Goal: Task Accomplishment & Management: Use online tool/utility

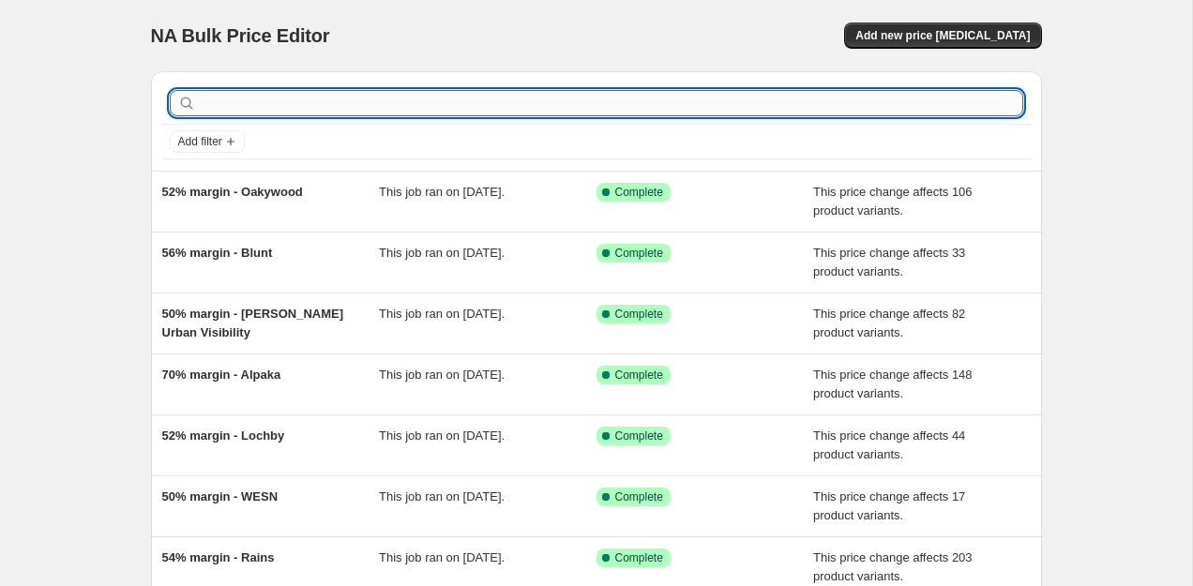
click at [220, 113] on input "text" at bounding box center [612, 103] width 824 height 26
type input "osprey"
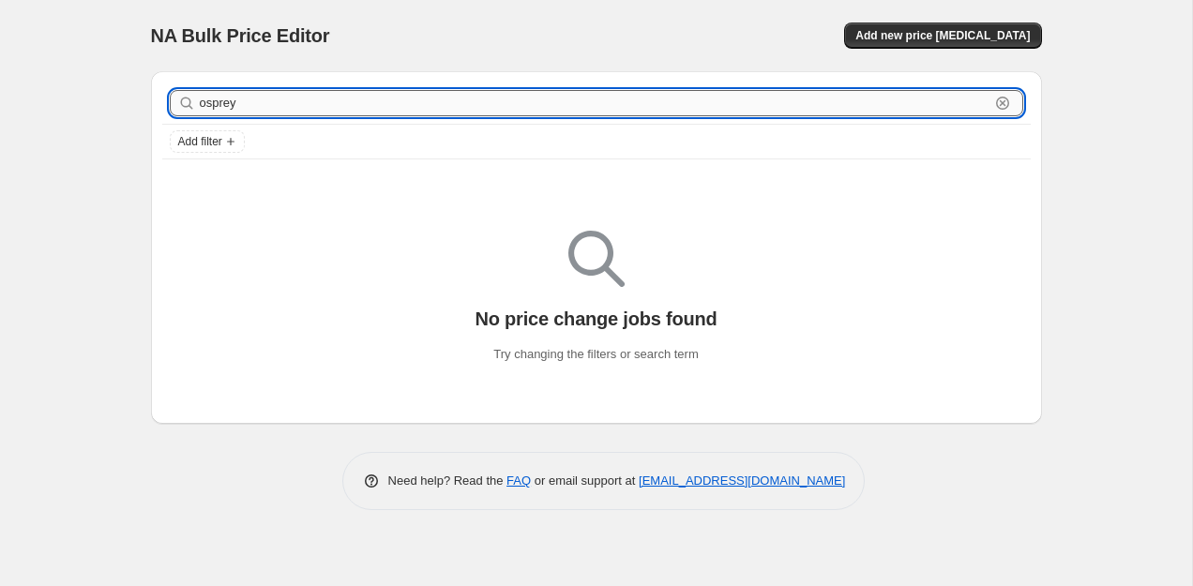
click at [220, 109] on input "osprey" at bounding box center [595, 103] width 790 height 26
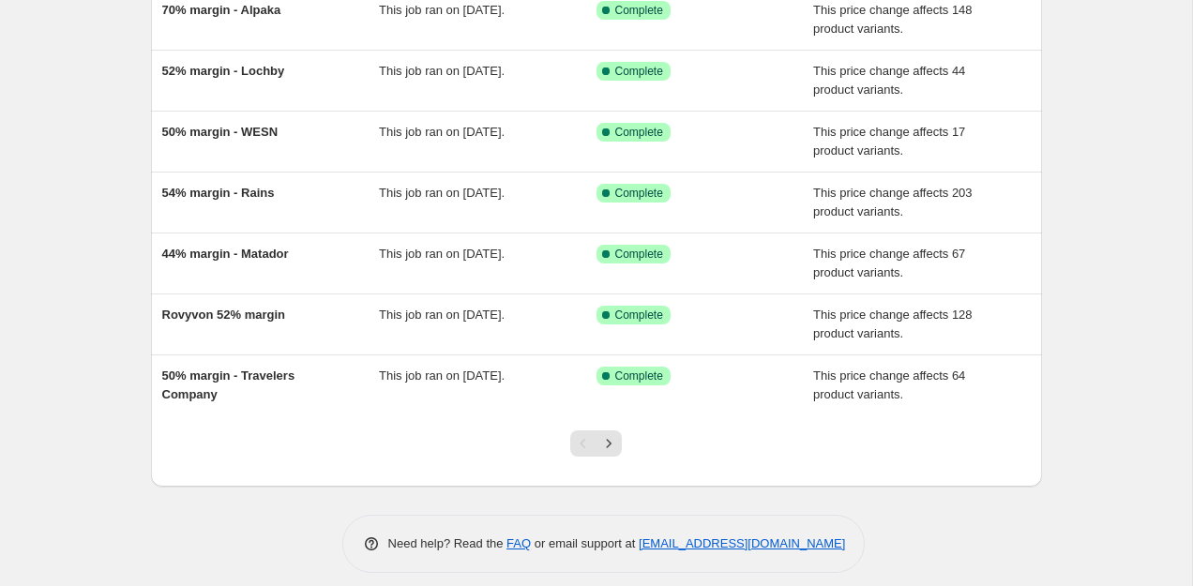
scroll to position [368, 0]
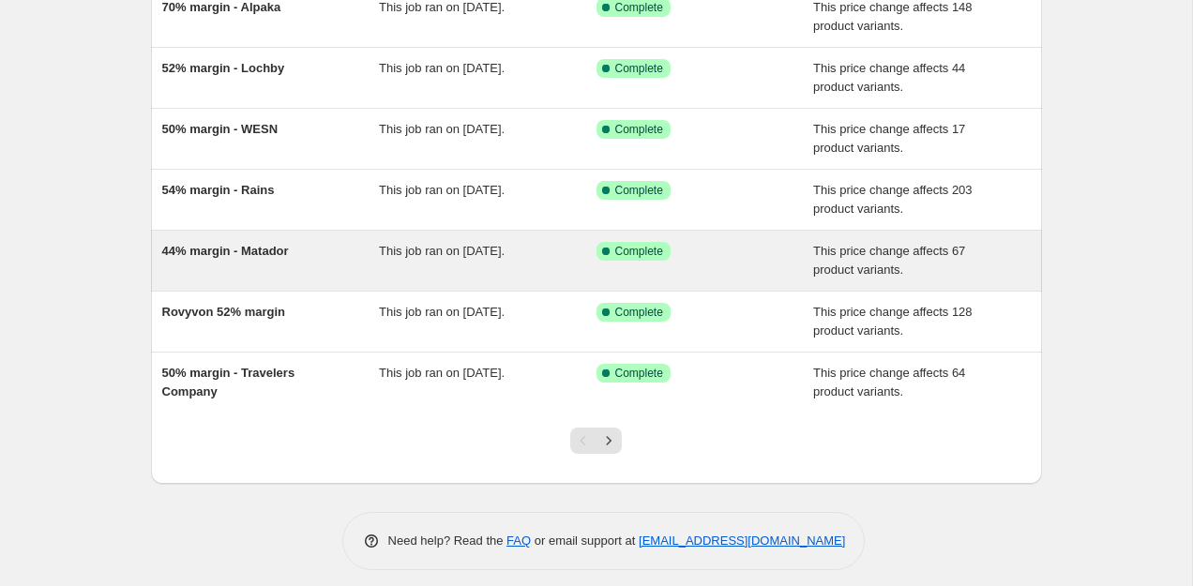
click at [268, 246] on span "44% margin - Matador" at bounding box center [225, 251] width 127 height 14
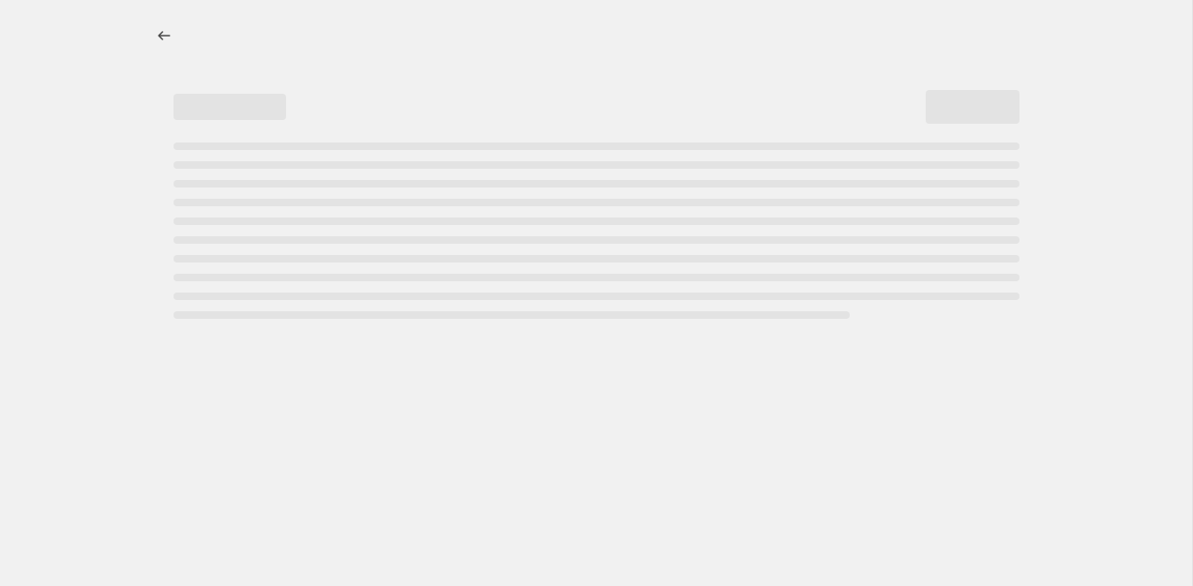
select select "pc"
select select "no_change"
select select "vendor"
select select "tag"
select select "not_equal"
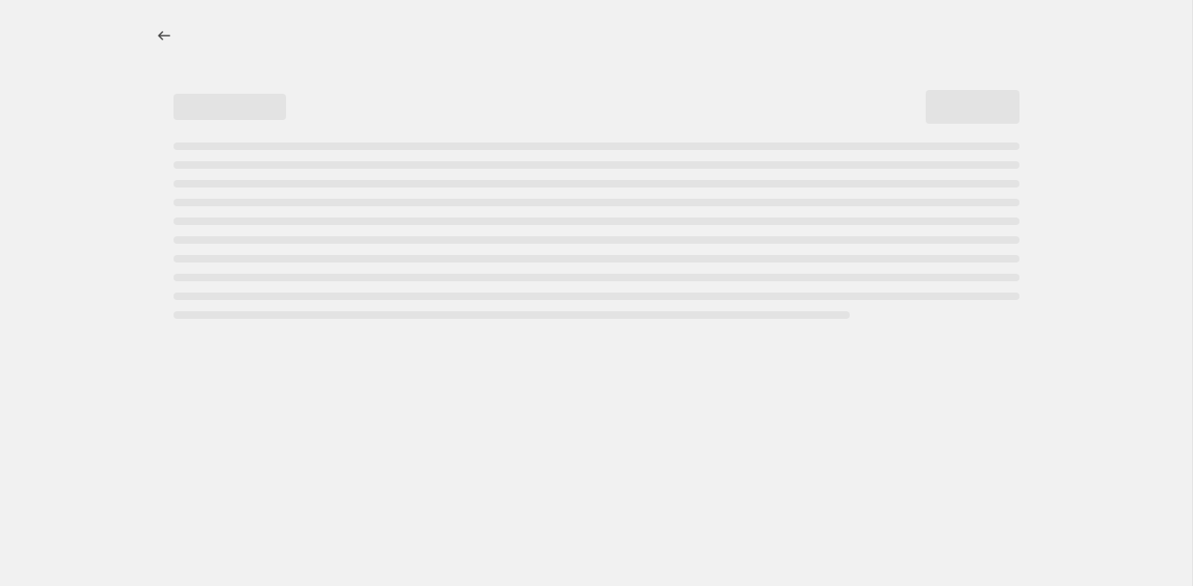
select select "tag"
select select "not_equal"
select select "tag"
select select "not_equal"
select select "tag"
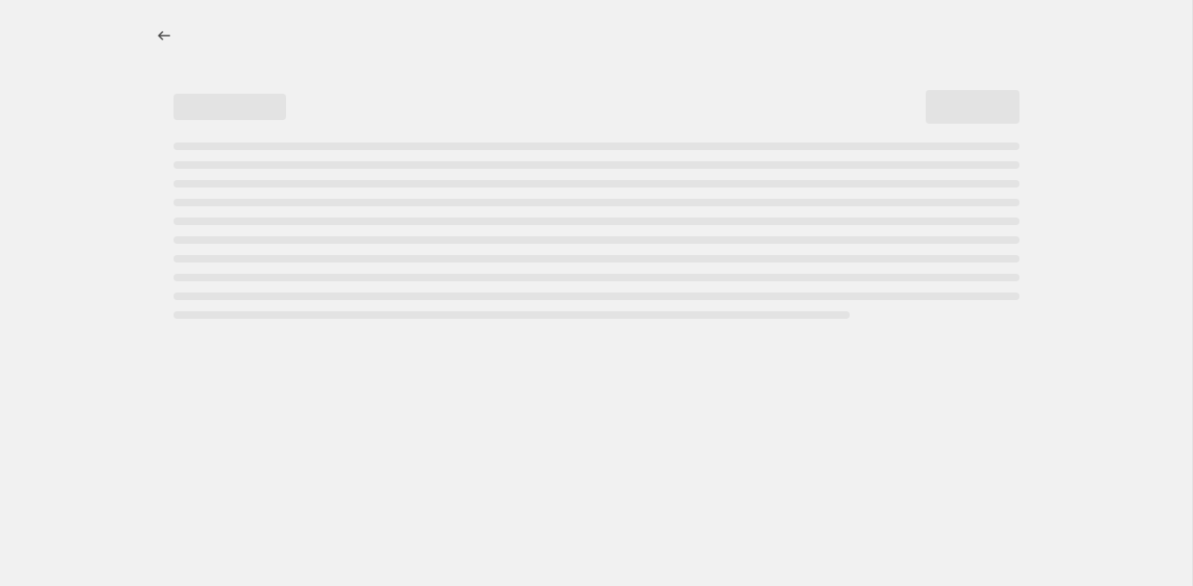
select select "not_equal"
select select "tag"
select select "not_equal"
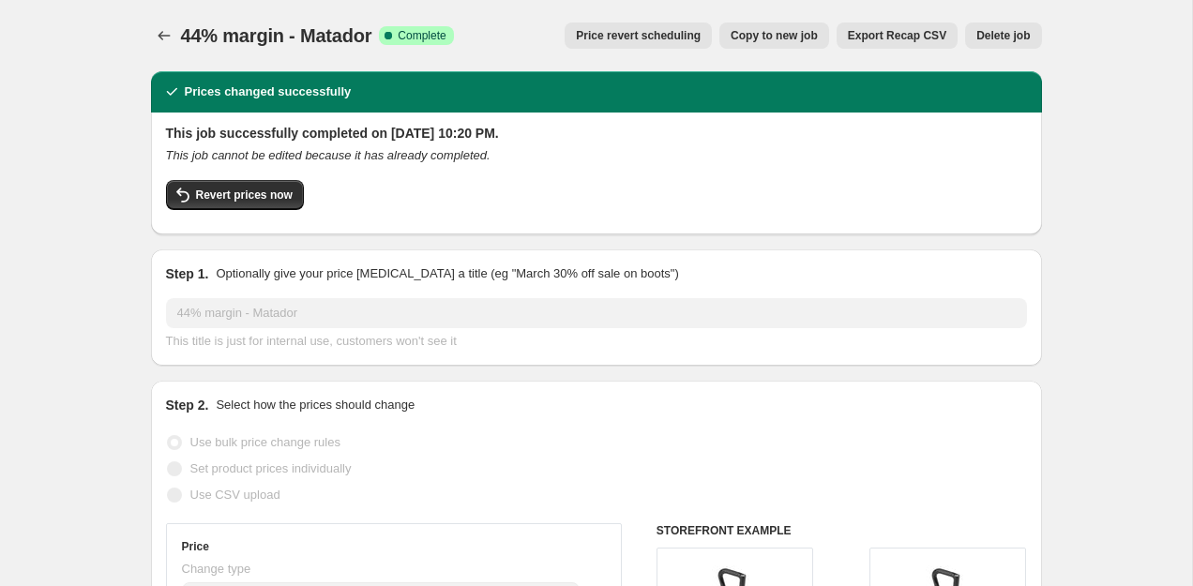
click at [731, 41] on span "Copy to new job" at bounding box center [774, 35] width 87 height 15
select select "pc"
select select "no_change"
select select "vendor"
select select "tag"
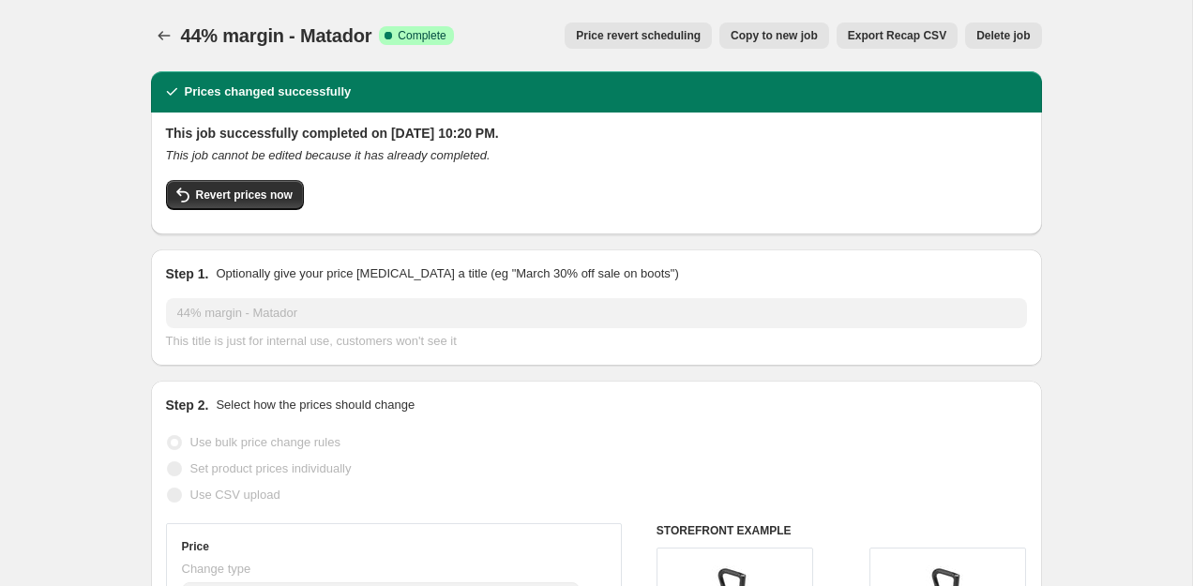
select select "not_equal"
select select "tag"
select select "not_equal"
select select "tag"
select select "not_equal"
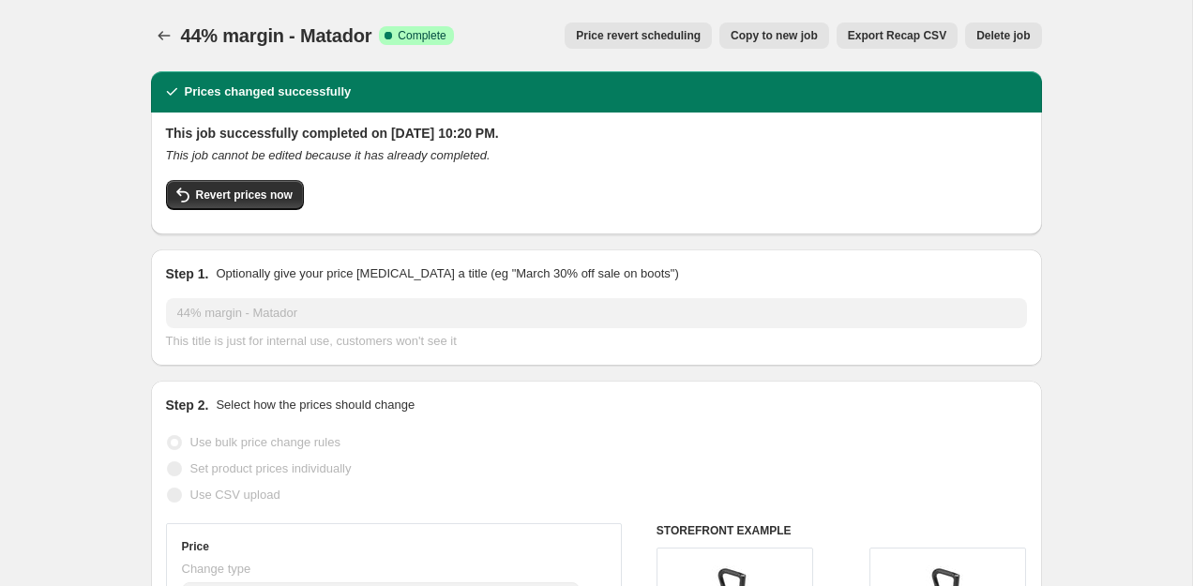
select select "tag"
select select "not_equal"
select select "tag"
select select "not_equal"
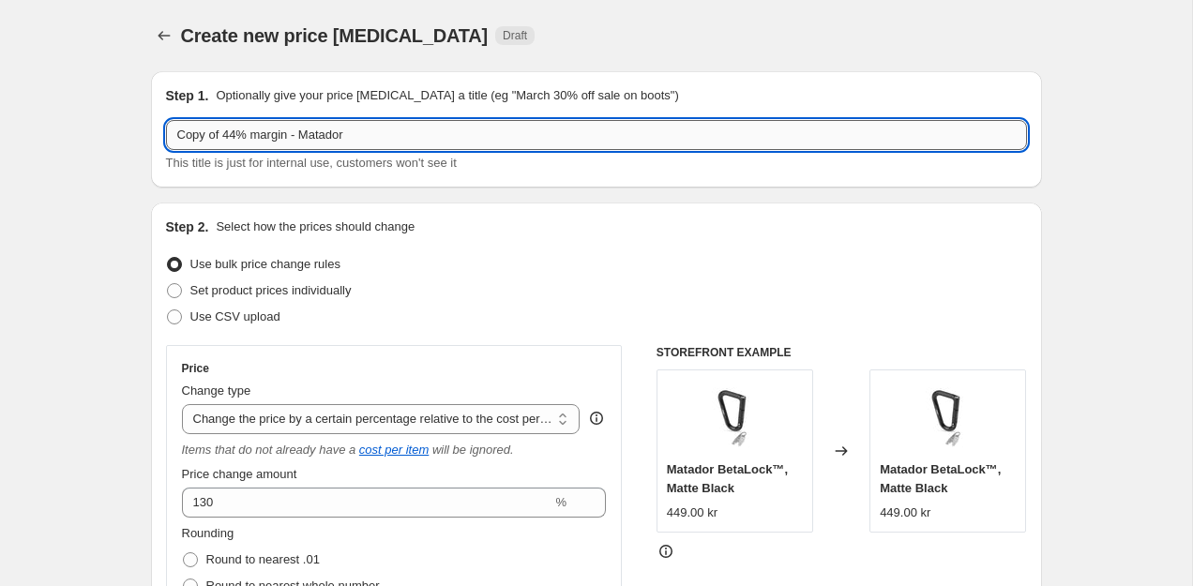
drag, startPoint x: 226, startPoint y: 138, endPoint x: 175, endPoint y: 137, distance: 50.7
click at [190, 138] on input "Copy of 44% margin - Matador" at bounding box center [596, 135] width 861 height 30
drag, startPoint x: 261, startPoint y: 138, endPoint x: 356, endPoint y: 129, distance: 96.1
click at [352, 129] on input "44% margin - Matador" at bounding box center [596, 135] width 861 height 30
type input "44% margin - Osprey"
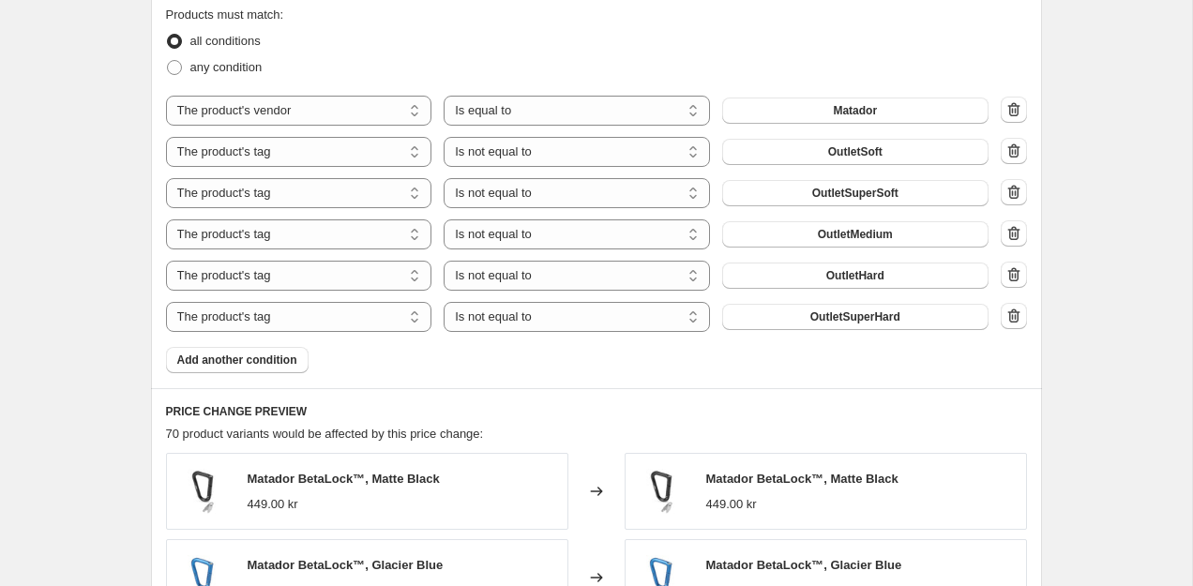
scroll to position [1211, 0]
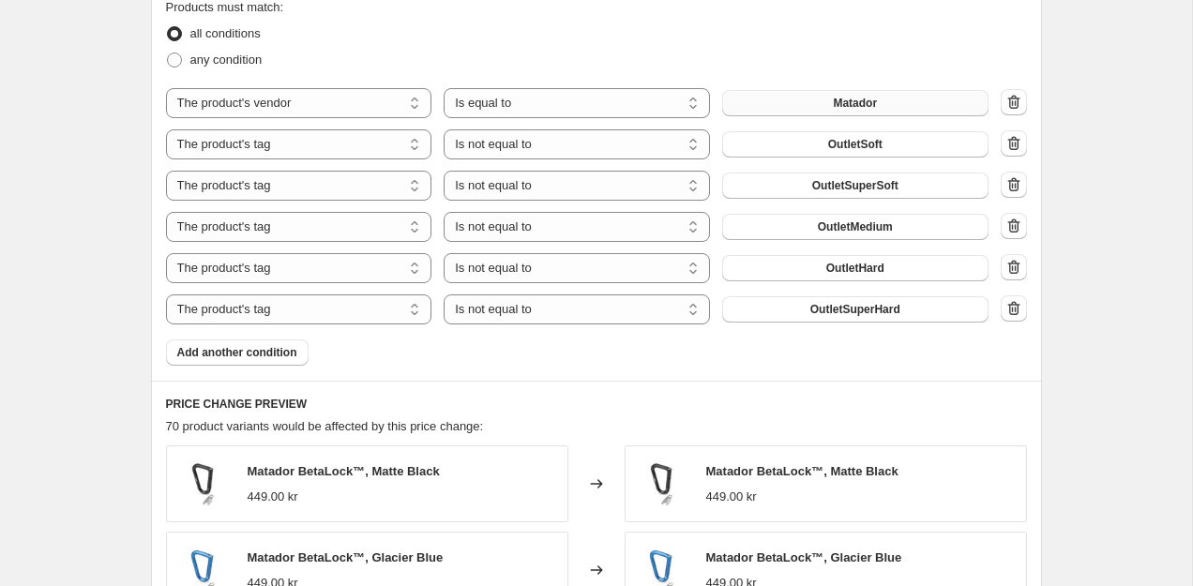
click at [843, 107] on span "Matador" at bounding box center [855, 103] width 44 height 15
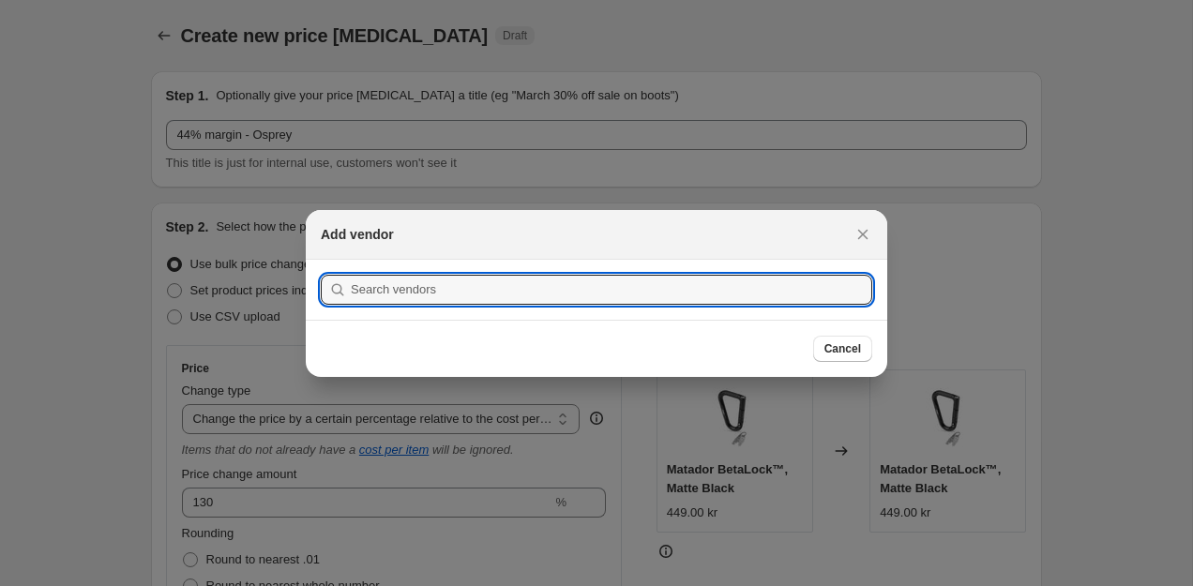
scroll to position [0, 0]
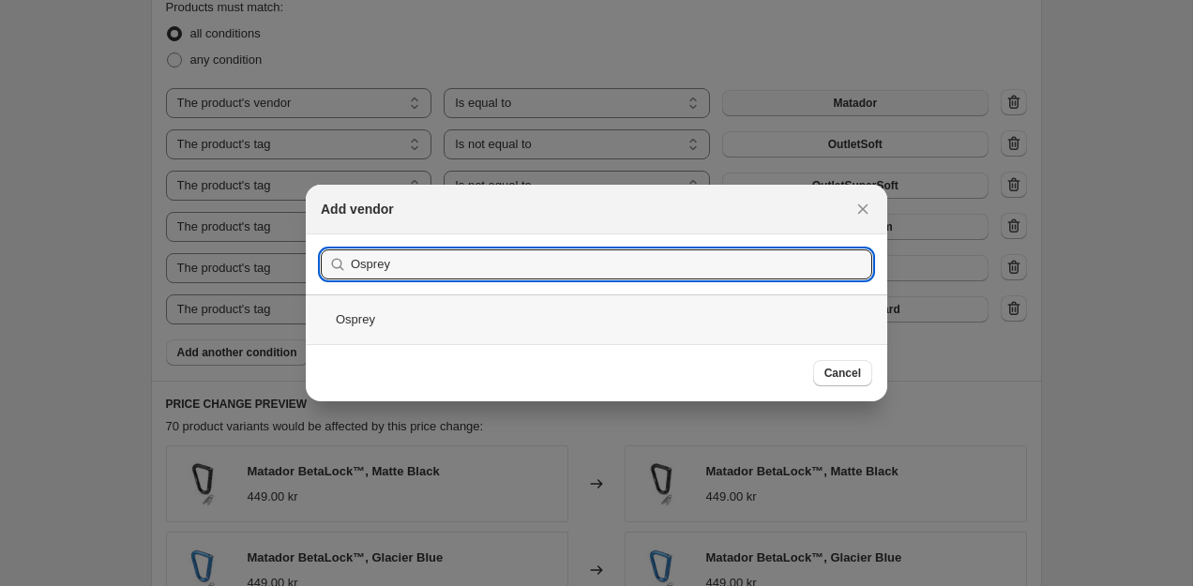
type input "Osprey"
click at [432, 319] on div "Osprey" at bounding box center [597, 320] width 582 height 50
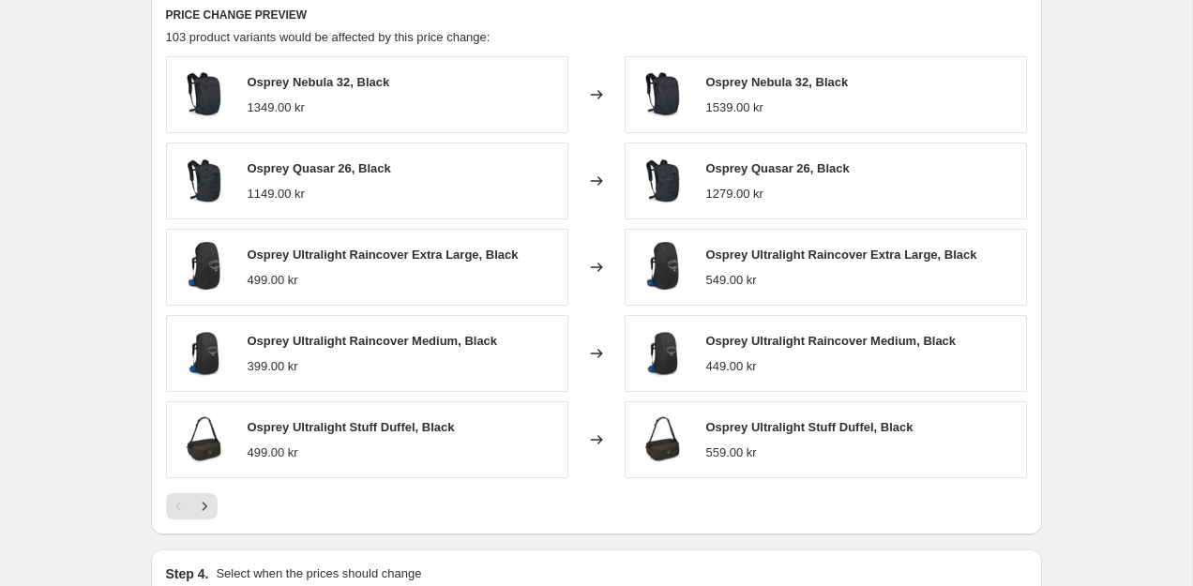
scroll to position [1685, 0]
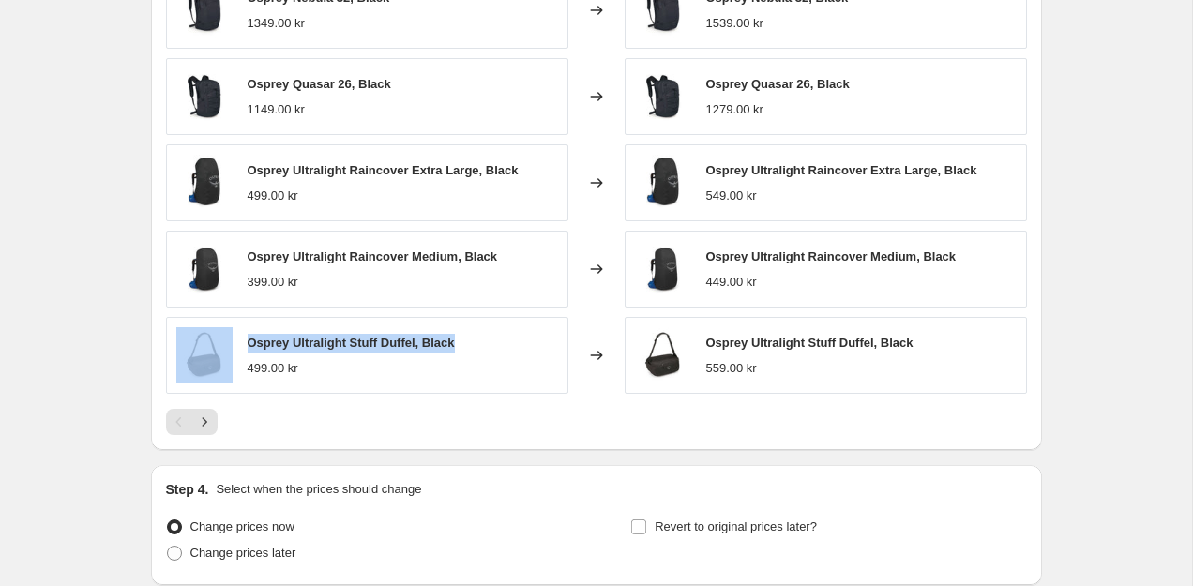
drag, startPoint x: 463, startPoint y: 345, endPoint x: 214, endPoint y: 352, distance: 249.6
click at [214, 352] on div "Osprey Ultralight Stuff Duffel, Black 499.00 kr" at bounding box center [367, 355] width 402 height 77
copy div "Osprey Ultralight Stuff Duffel, Black"
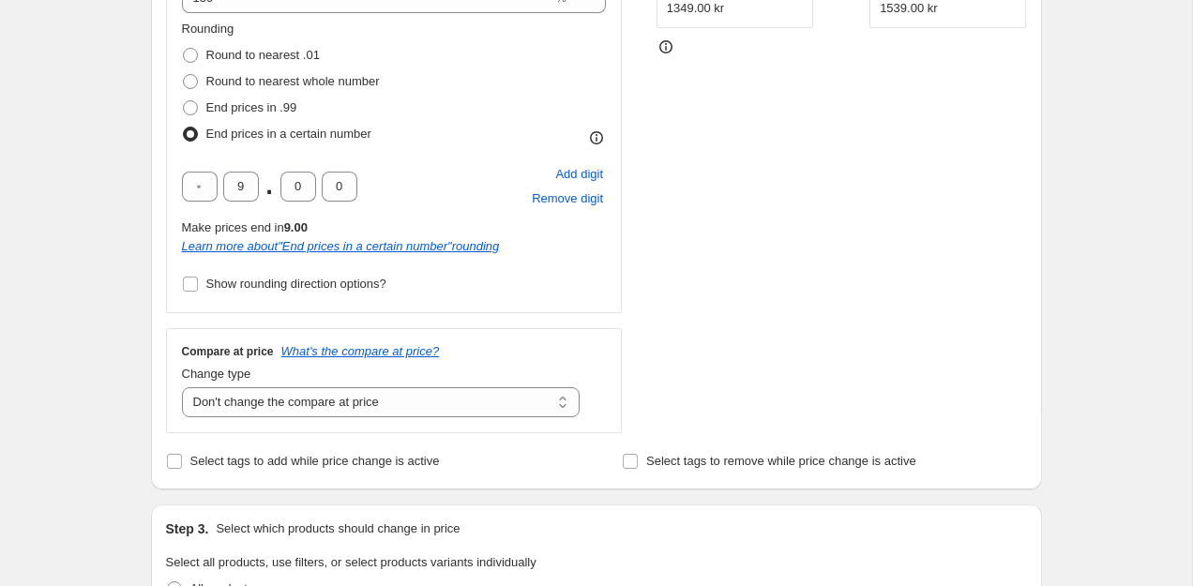
scroll to position [182, 0]
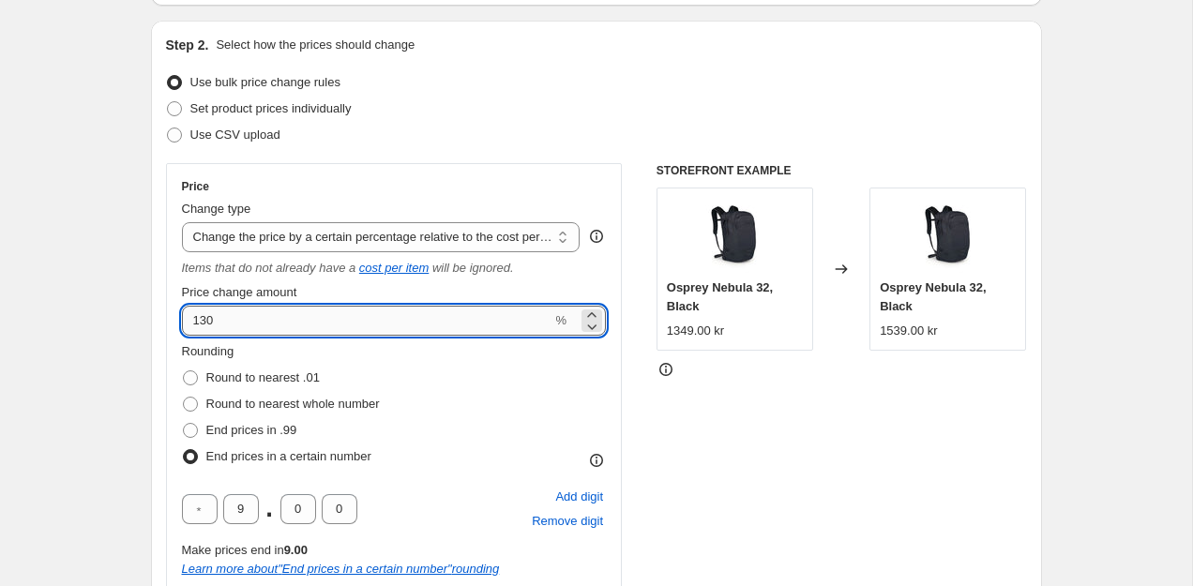
click at [224, 314] on input "130" at bounding box center [367, 321] width 371 height 30
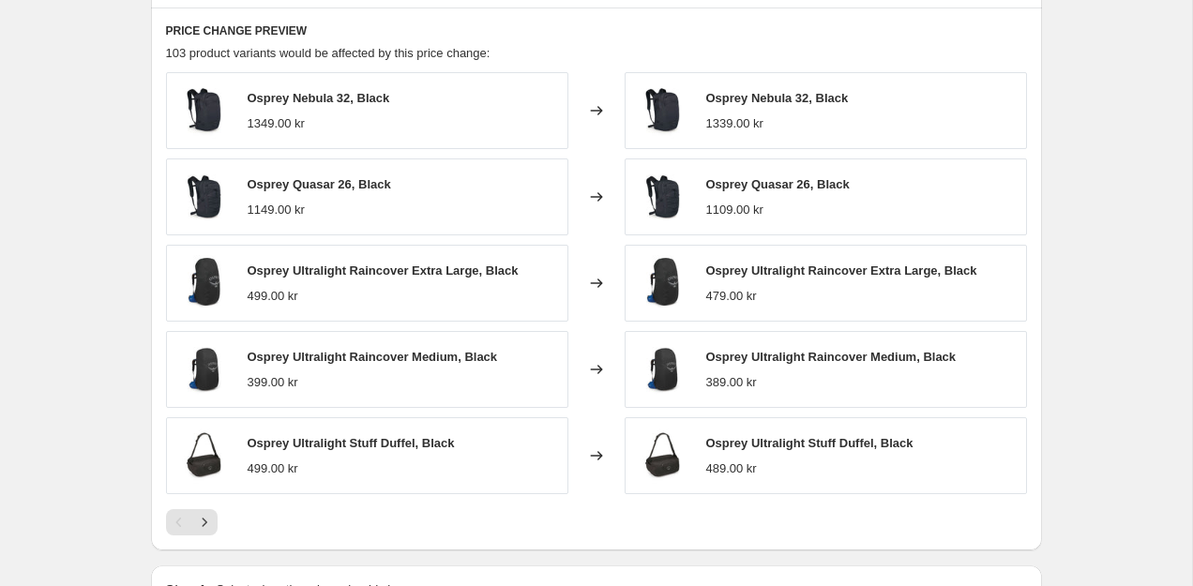
scroll to position [1588, 0]
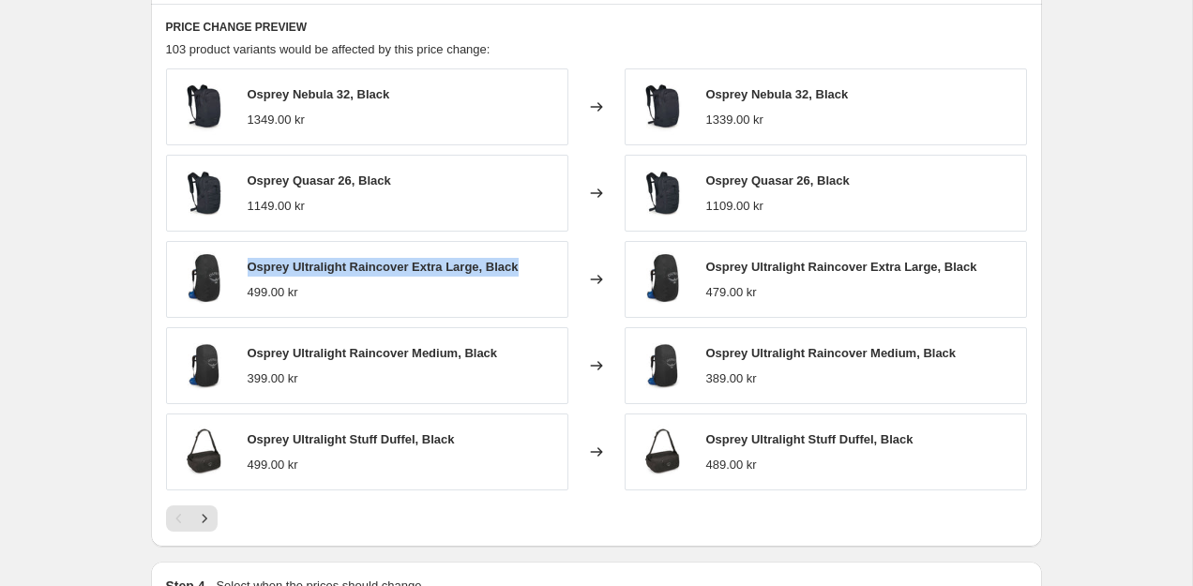
drag, startPoint x: 243, startPoint y: 263, endPoint x: 544, endPoint y: 265, distance: 301.1
click at [544, 267] on div "Osprey Ultralight Raincover Extra Large, Black 499.00 kr" at bounding box center [367, 279] width 402 height 77
copy span "Osprey Ultralight Raincover Extra Large, Black"
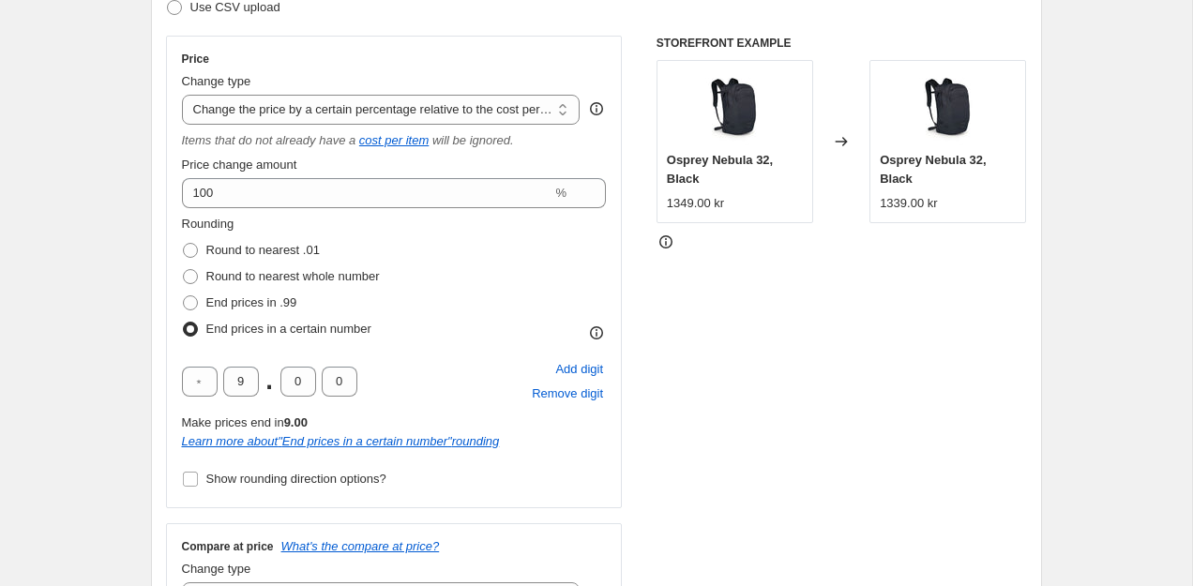
scroll to position [333, 0]
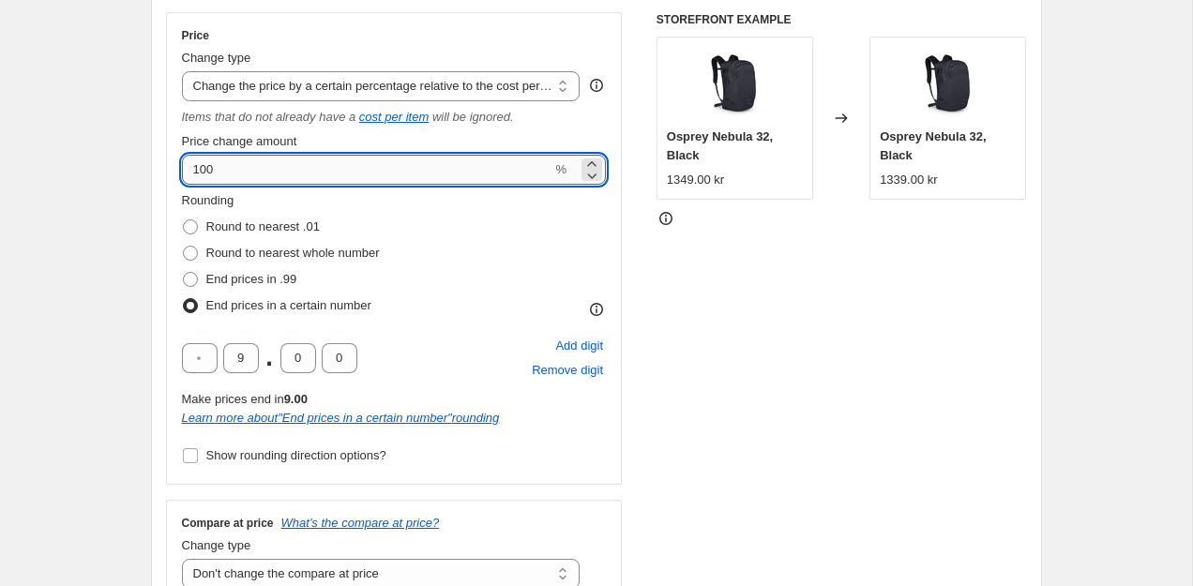
click at [274, 169] on input "100" at bounding box center [367, 170] width 371 height 30
type input "120"
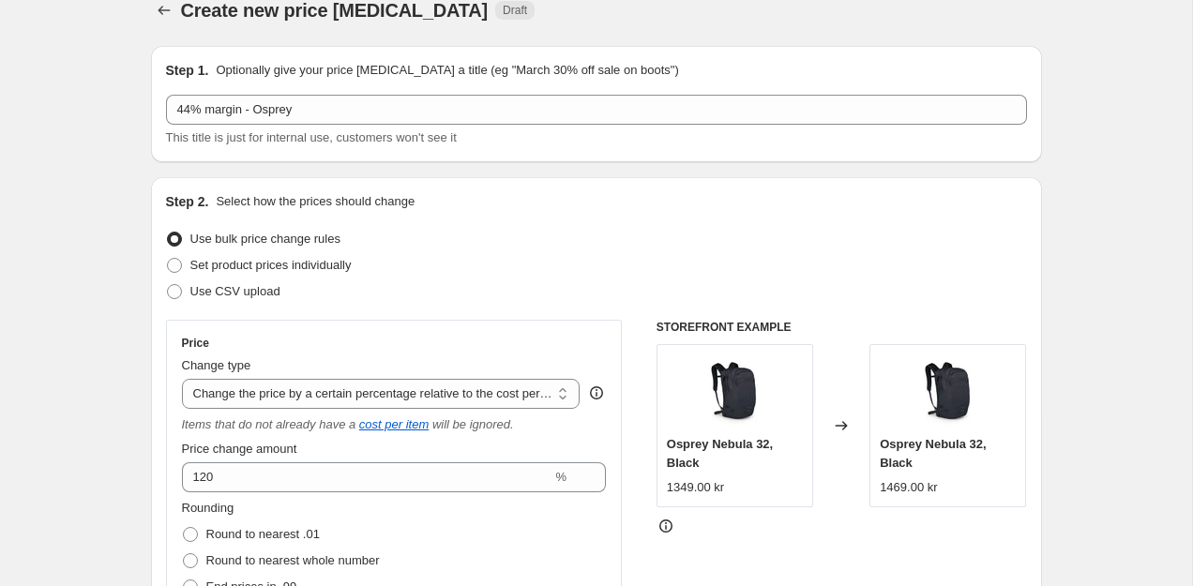
scroll to position [34, 0]
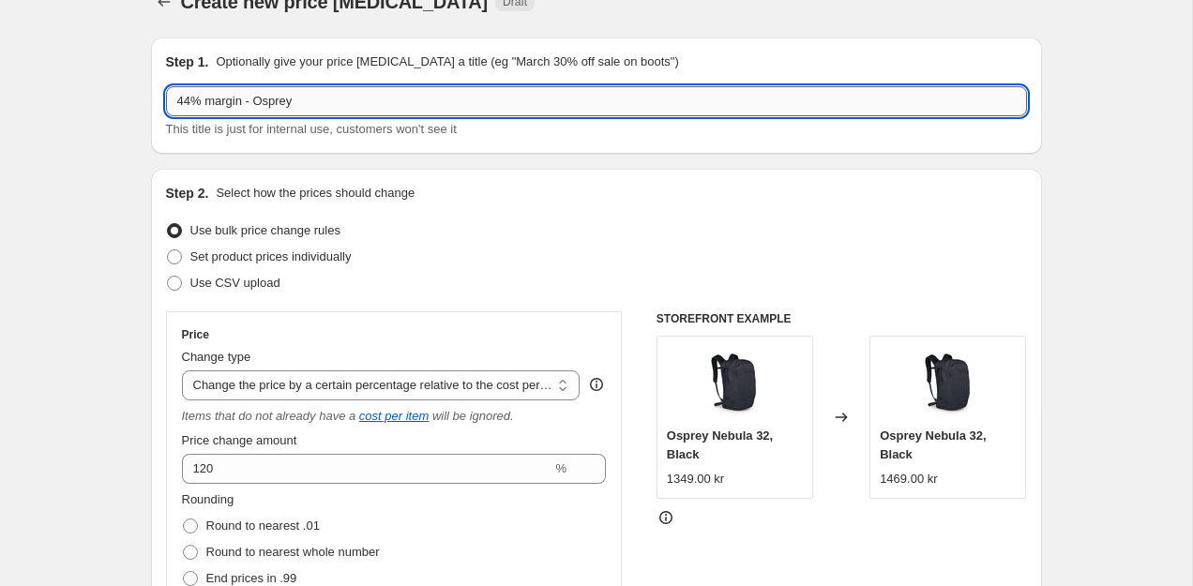
click at [191, 100] on input "44% margin - Osprey" at bounding box center [596, 101] width 861 height 30
type input "42% margin - Osprey"
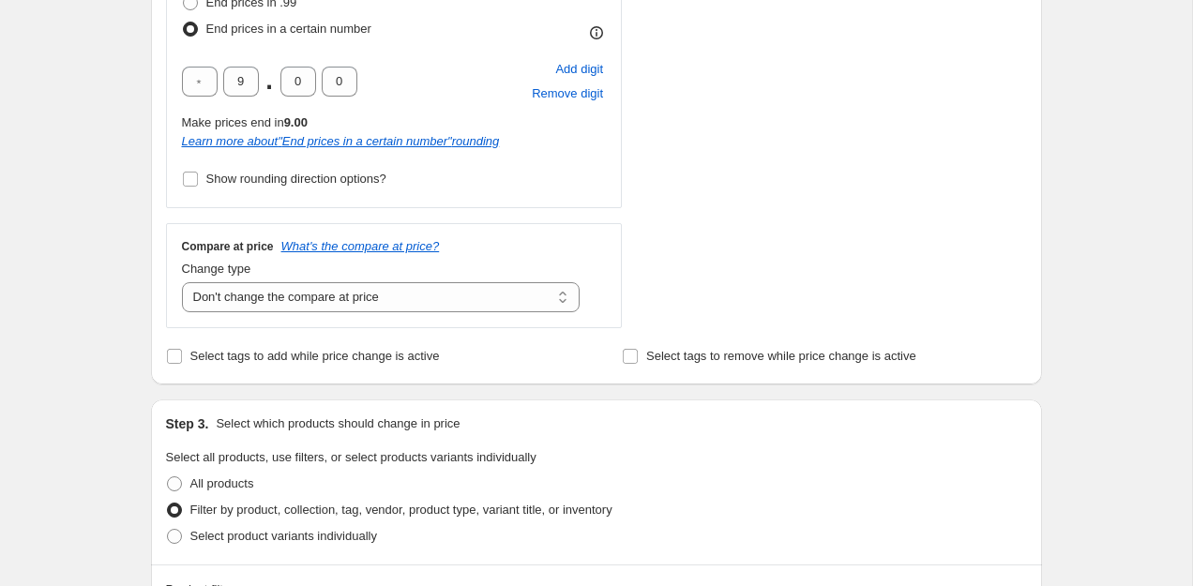
scroll to position [420, 0]
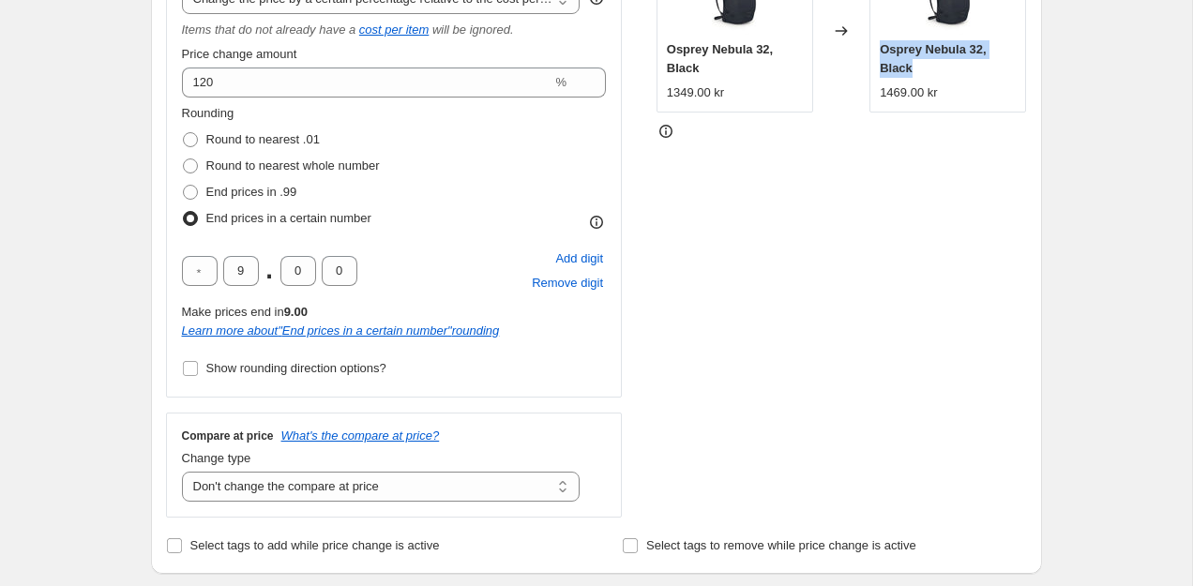
drag, startPoint x: 927, startPoint y: 67, endPoint x: 882, endPoint y: 55, distance: 46.4
click at [882, 55] on div "Osprey Nebula 32, Black" at bounding box center [948, 59] width 136 height 38
copy span "Osprey Nebula 32, Black"
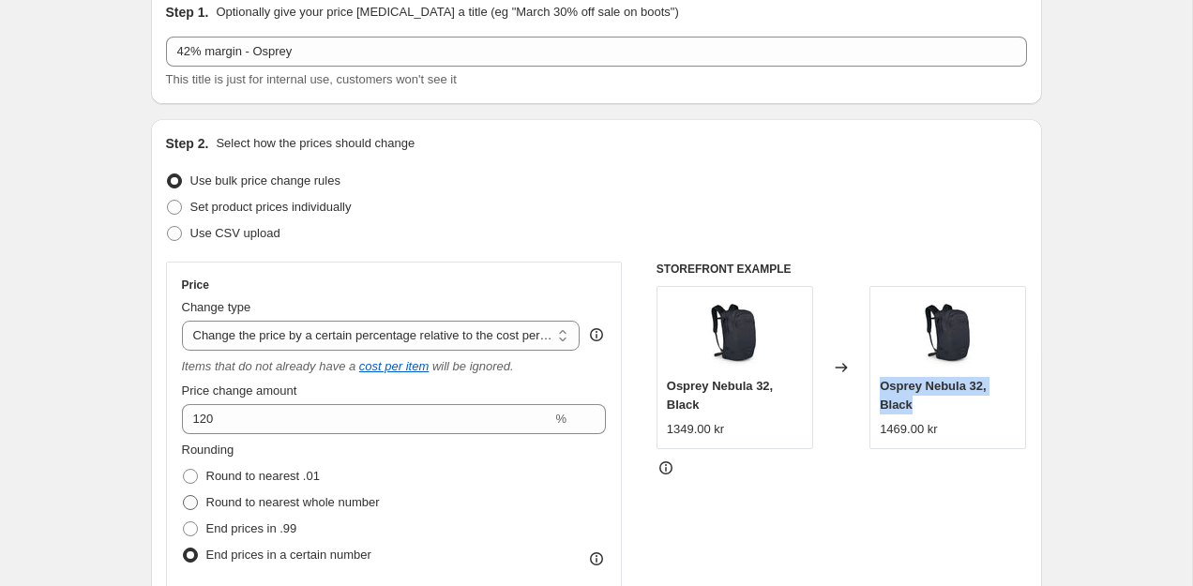
scroll to position [0, 0]
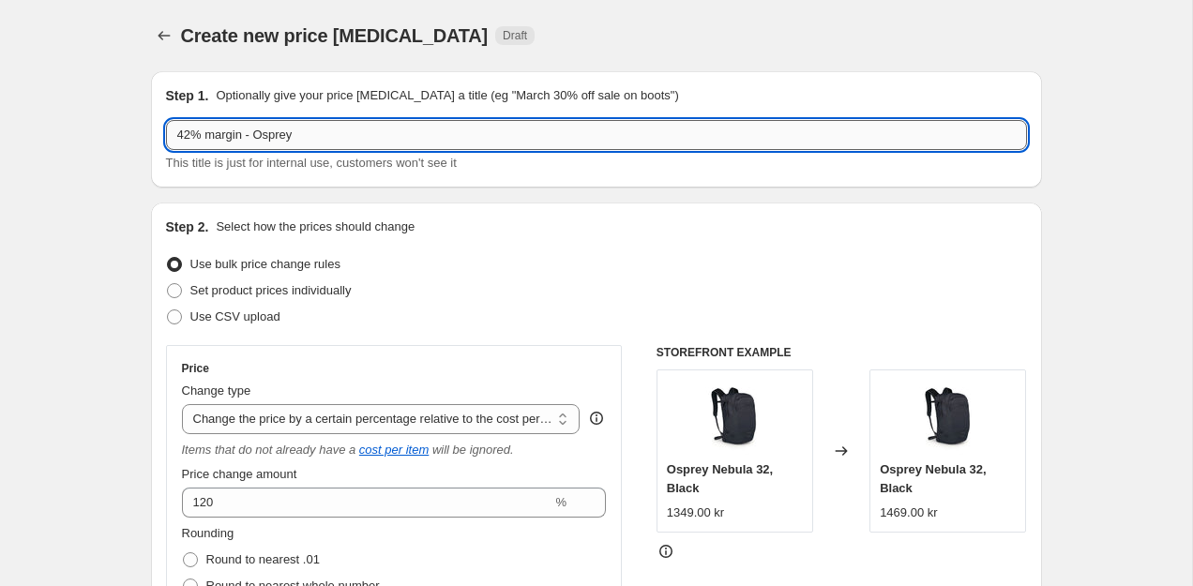
click at [191, 137] on input "42% margin - Osprey" at bounding box center [596, 135] width 861 height 30
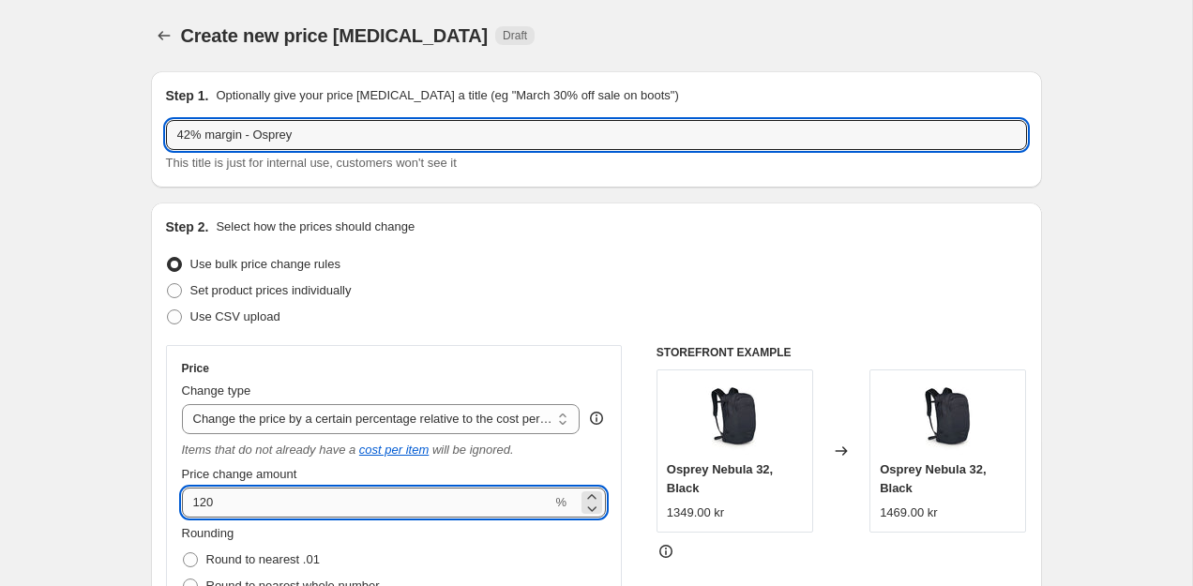
click at [207, 504] on input "120" at bounding box center [367, 503] width 371 height 30
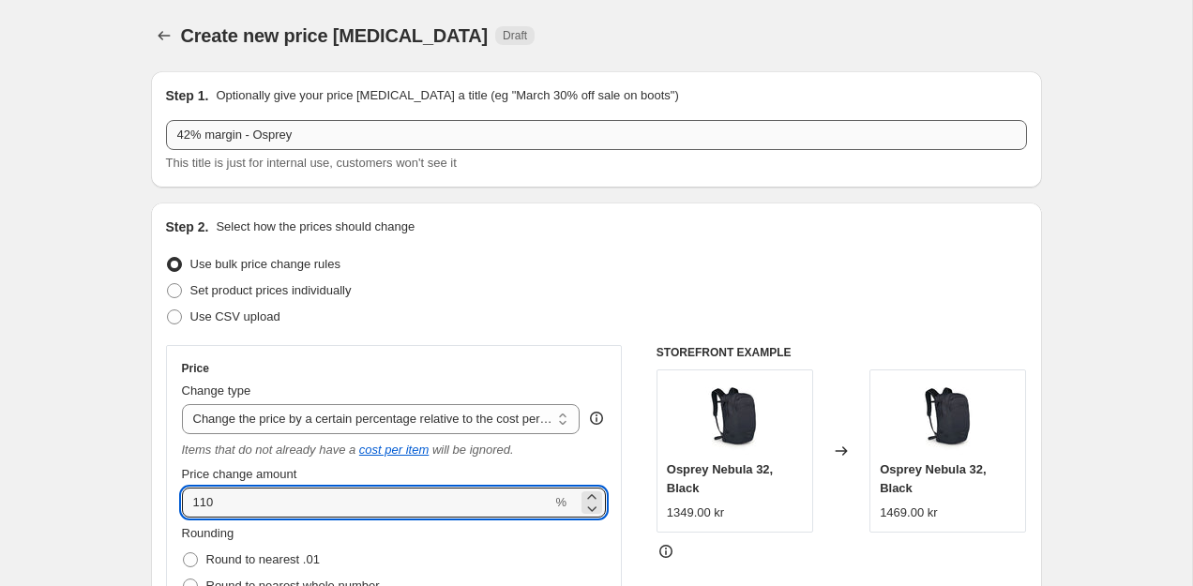
type input "110"
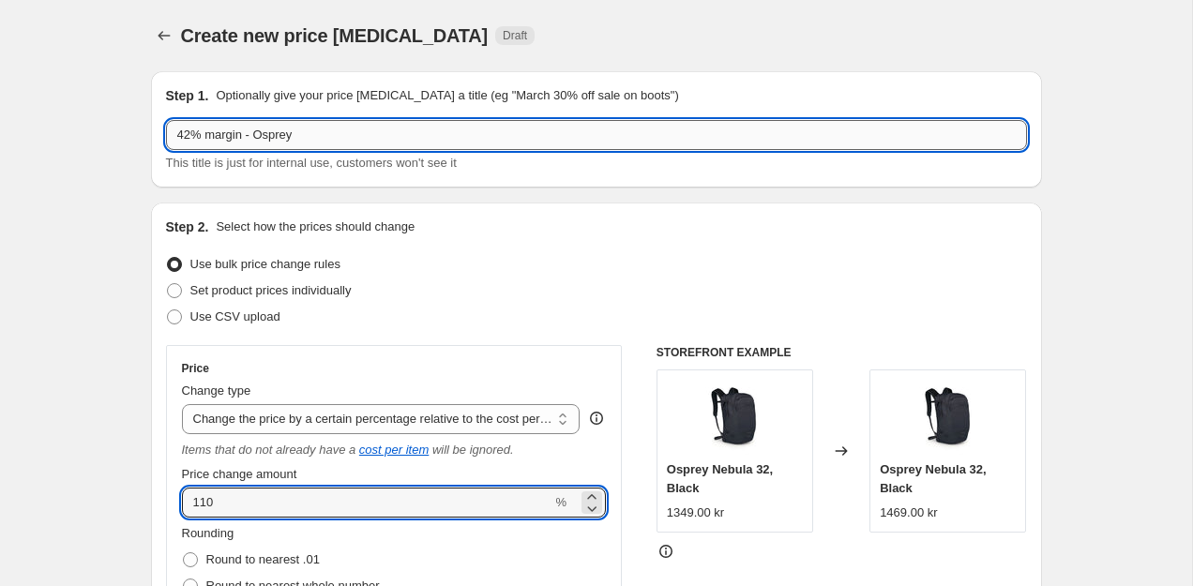
click at [194, 135] on input "42% margin - Osprey" at bounding box center [596, 135] width 861 height 30
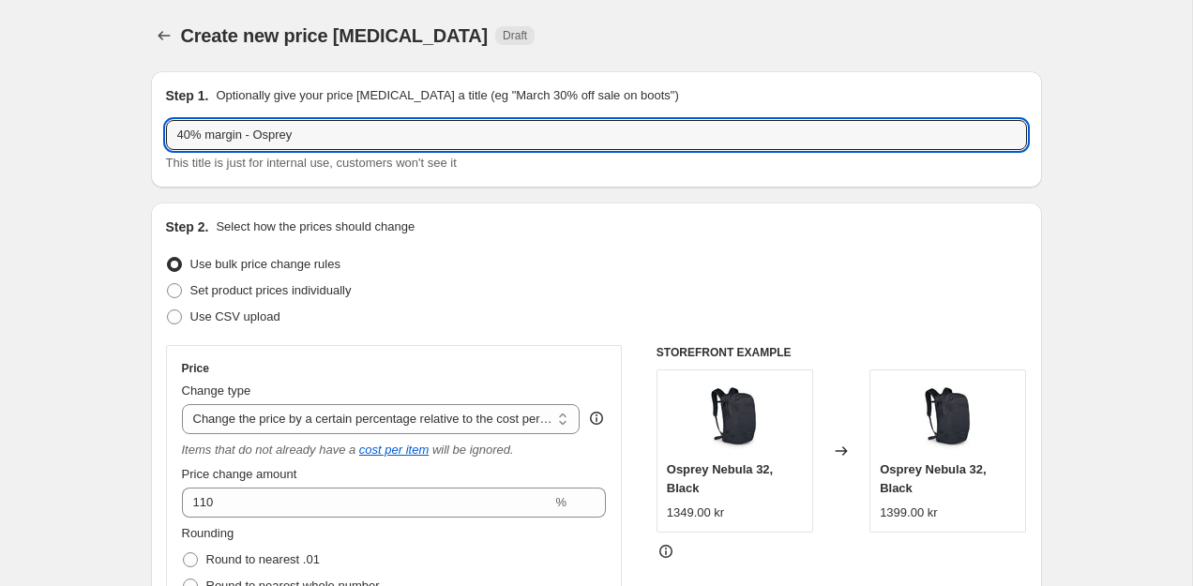
type input "40% margin - Osprey"
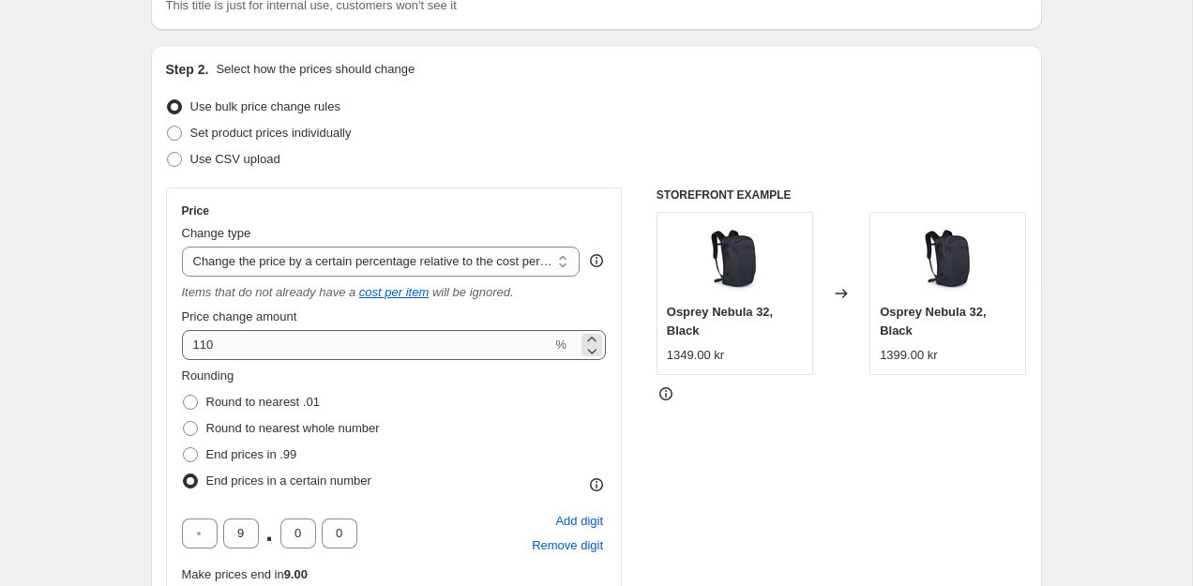
scroll to position [147, 0]
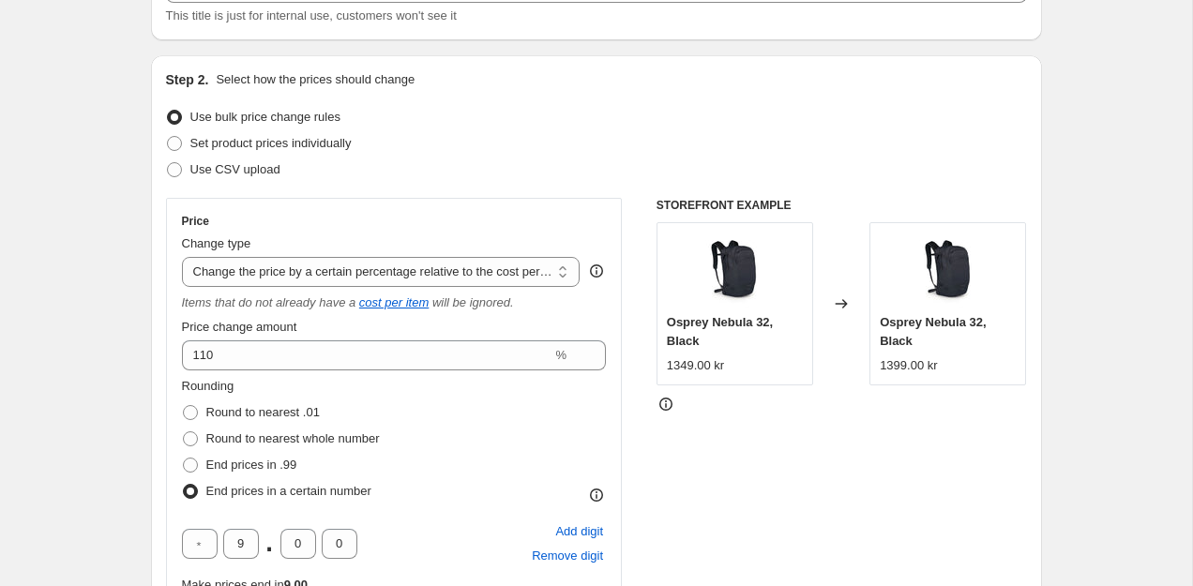
click at [889, 405] on div at bounding box center [842, 404] width 371 height 19
drag, startPoint x: 925, startPoint y: 341, endPoint x: 870, endPoint y: 317, distance: 60.1
click at [870, 317] on div "Osprey Nebula 32, Black 1399.00 kr" at bounding box center [948, 303] width 157 height 163
copy span "Osprey Nebula 32, Black"
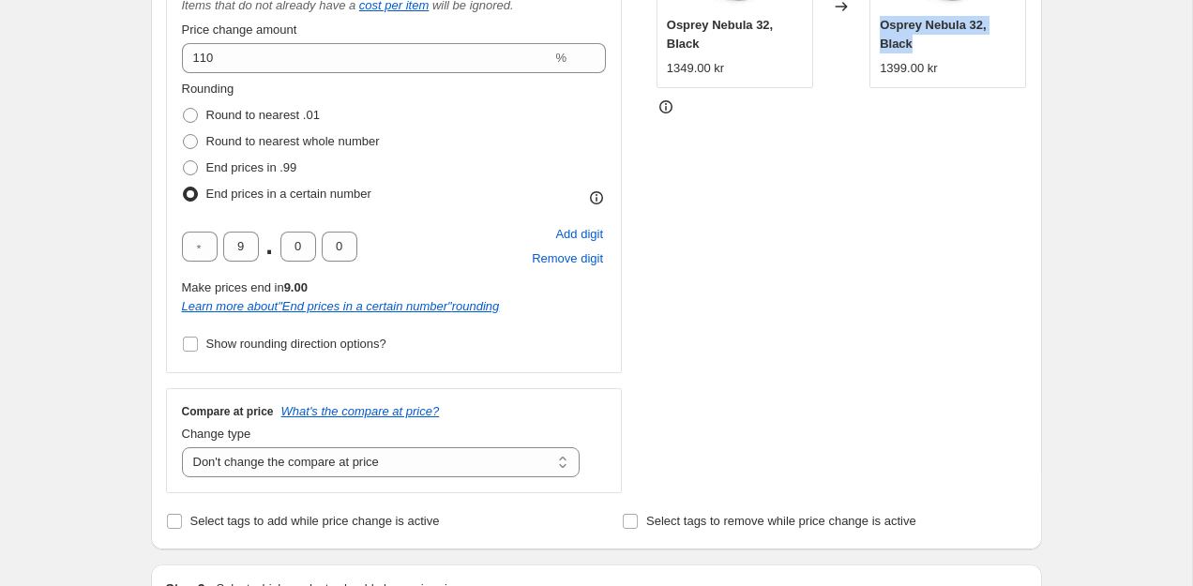
scroll to position [270, 0]
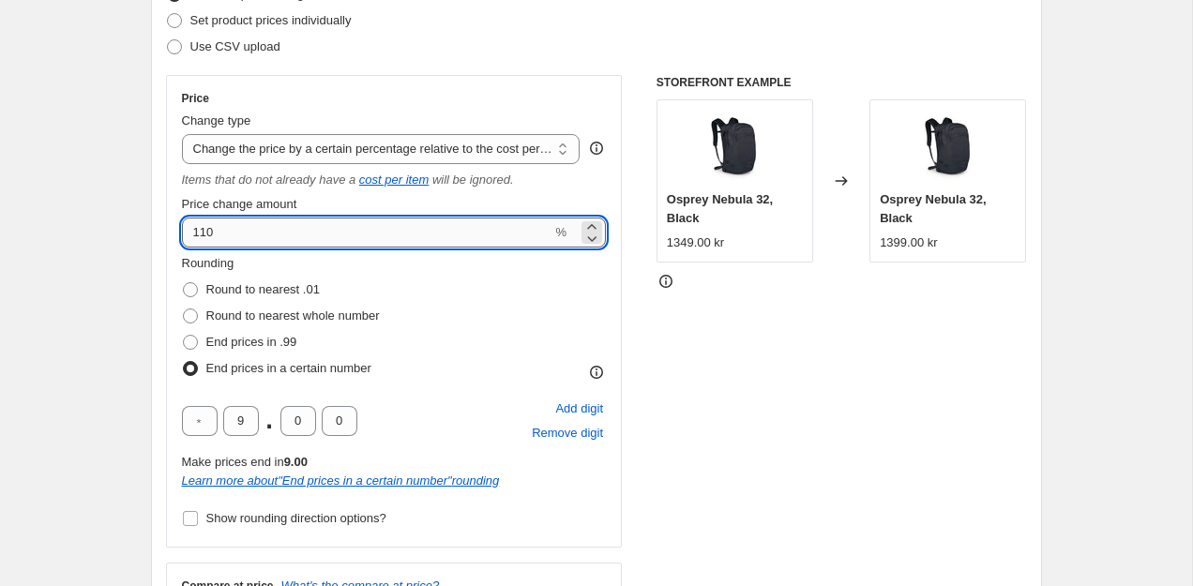
click at [233, 234] on input "110" at bounding box center [367, 233] width 371 height 30
type input "100"
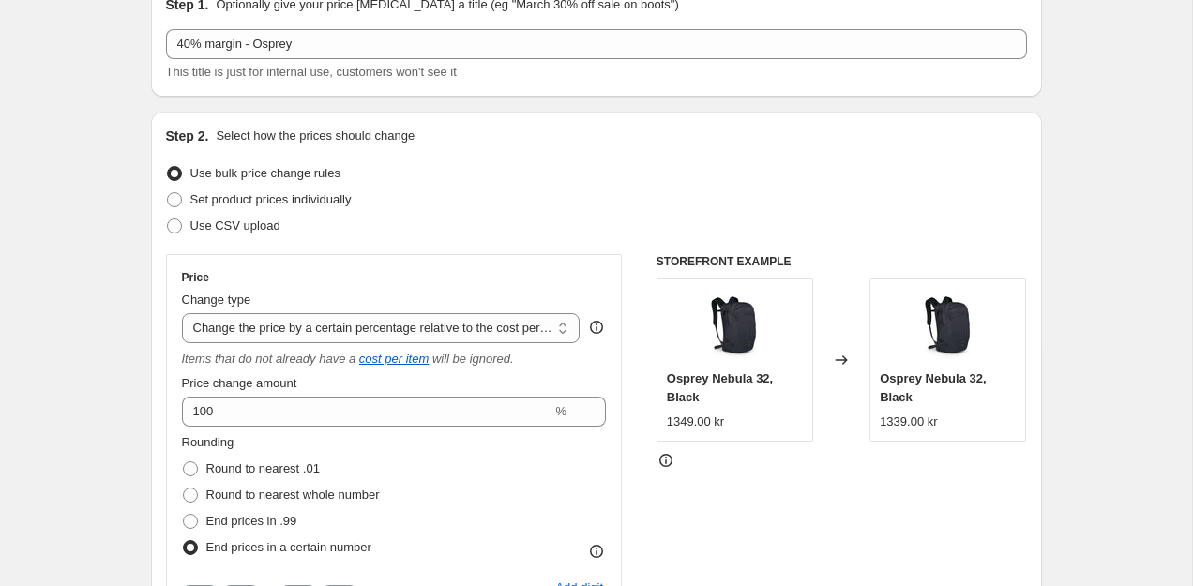
scroll to position [53, 0]
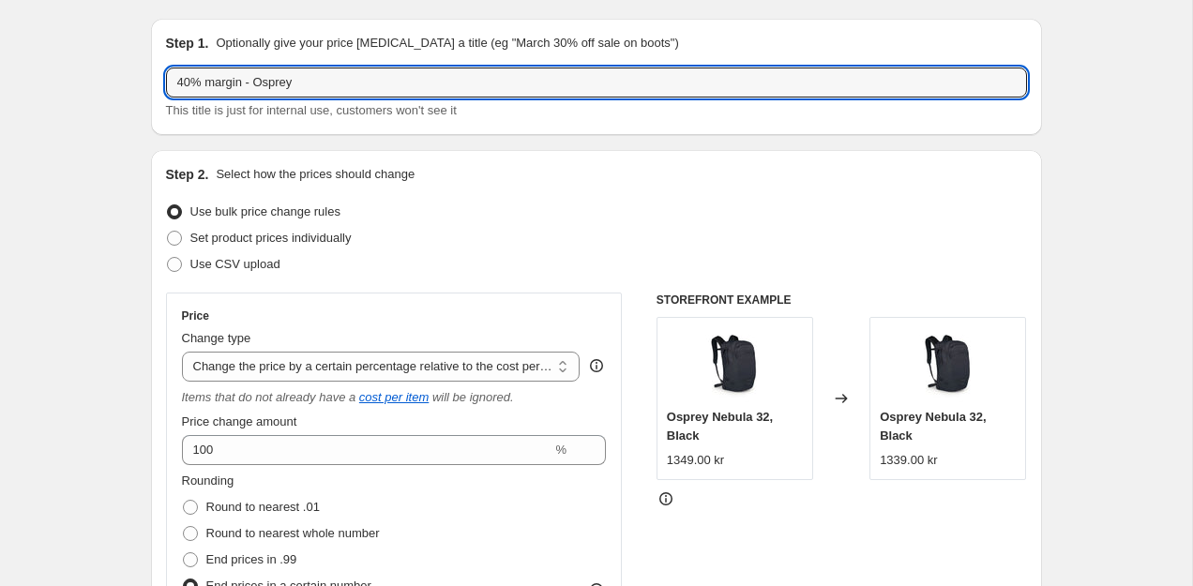
drag, startPoint x: 192, startPoint y: 85, endPoint x: 164, endPoint y: 85, distance: 28.1
click at [166, 85] on input "40% margin - Osprey" at bounding box center [596, 83] width 861 height 30
type input "38% margin - Osprey"
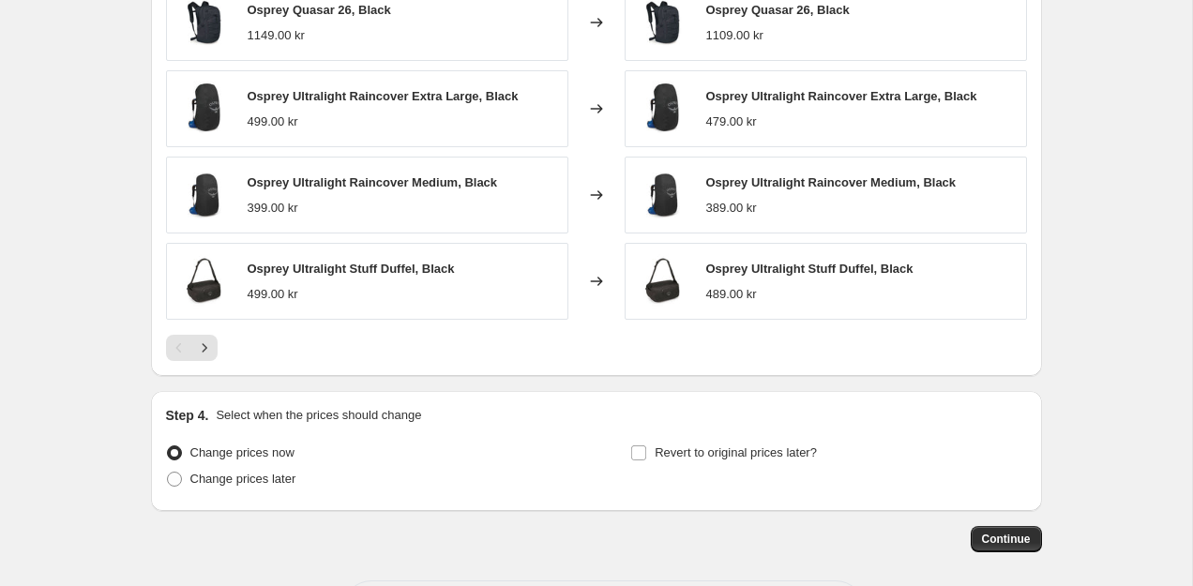
scroll to position [1840, 0]
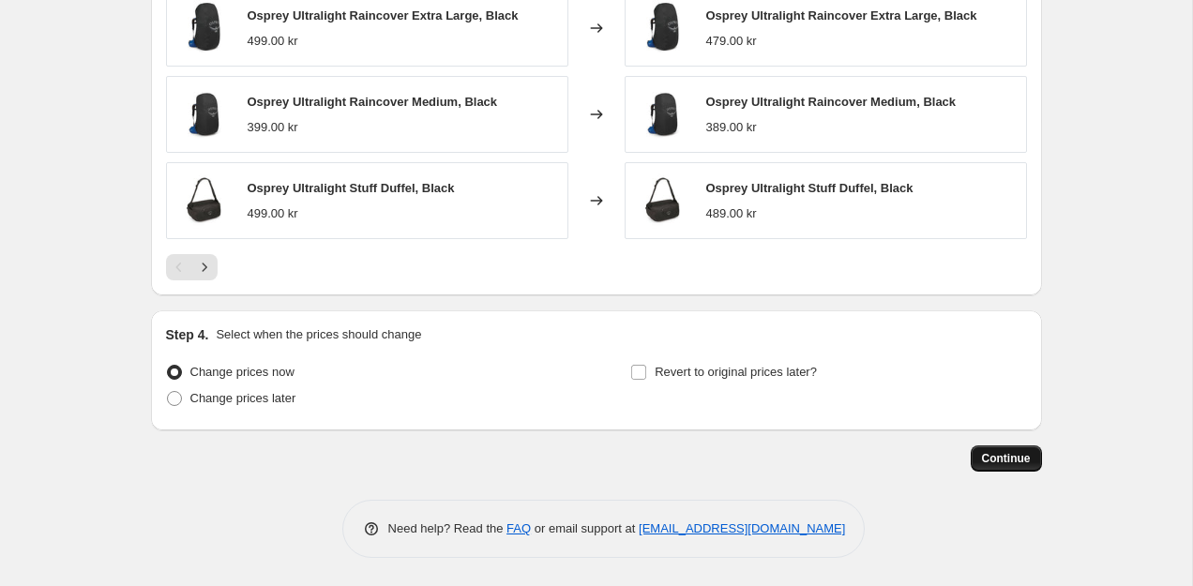
click at [1024, 454] on span "Continue" at bounding box center [1006, 458] width 49 height 15
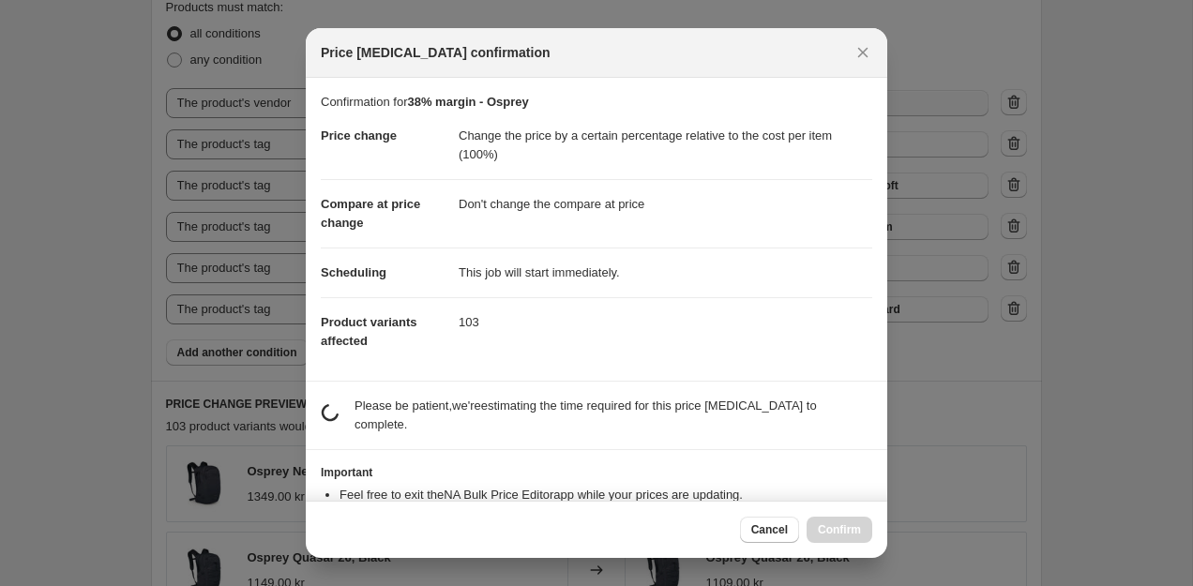
scroll to position [0, 0]
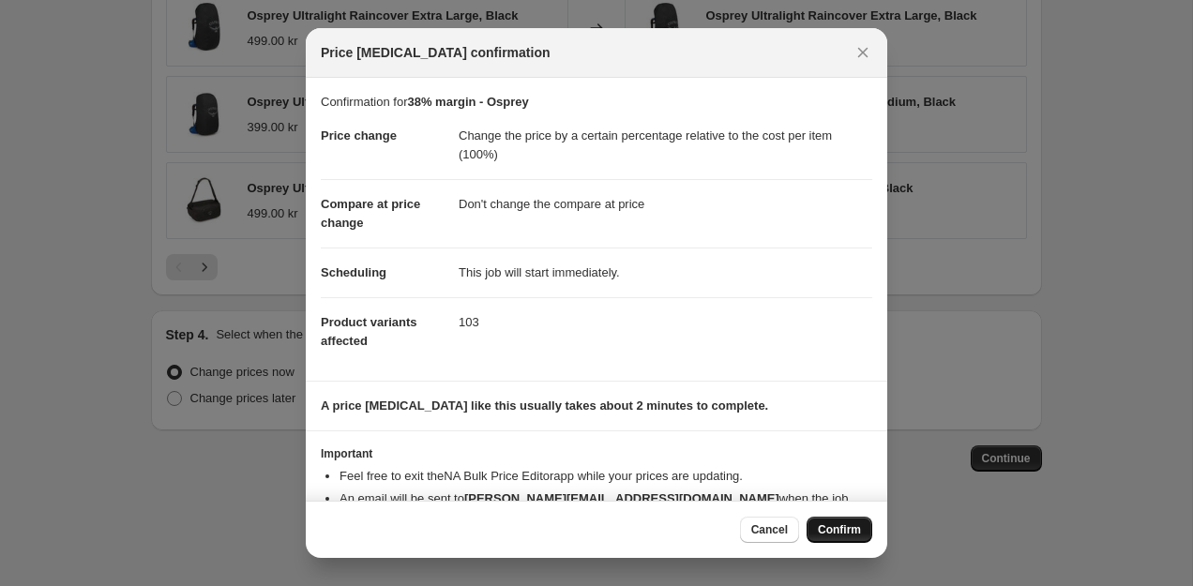
click at [842, 538] on button "Confirm" at bounding box center [840, 530] width 66 height 26
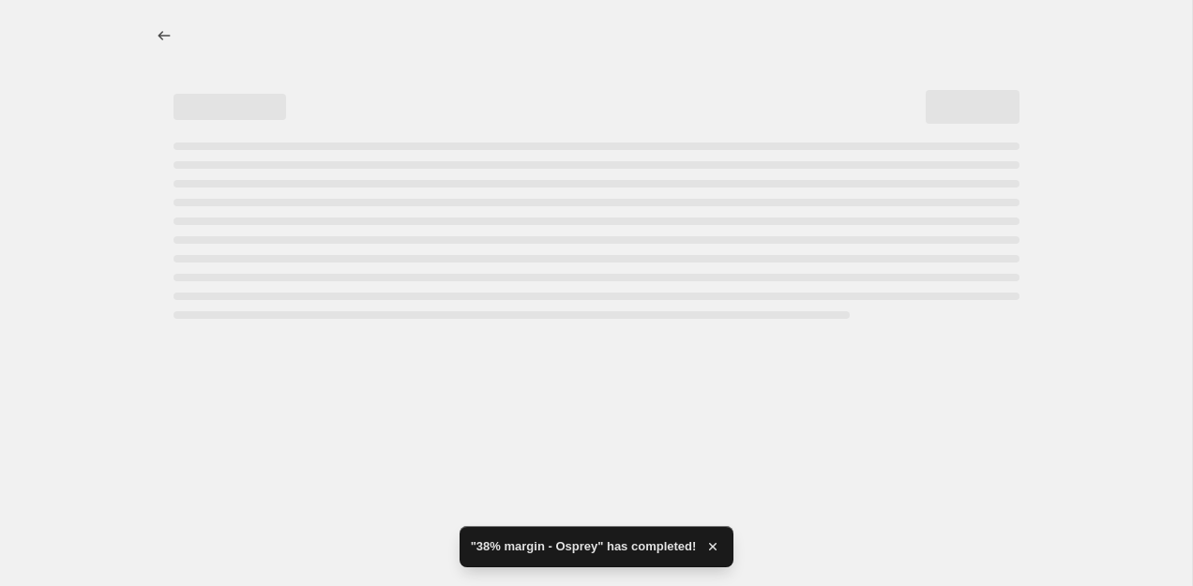
select select "pc"
select select "no_change"
select select "vendor"
select select "tag"
select select "not_equal"
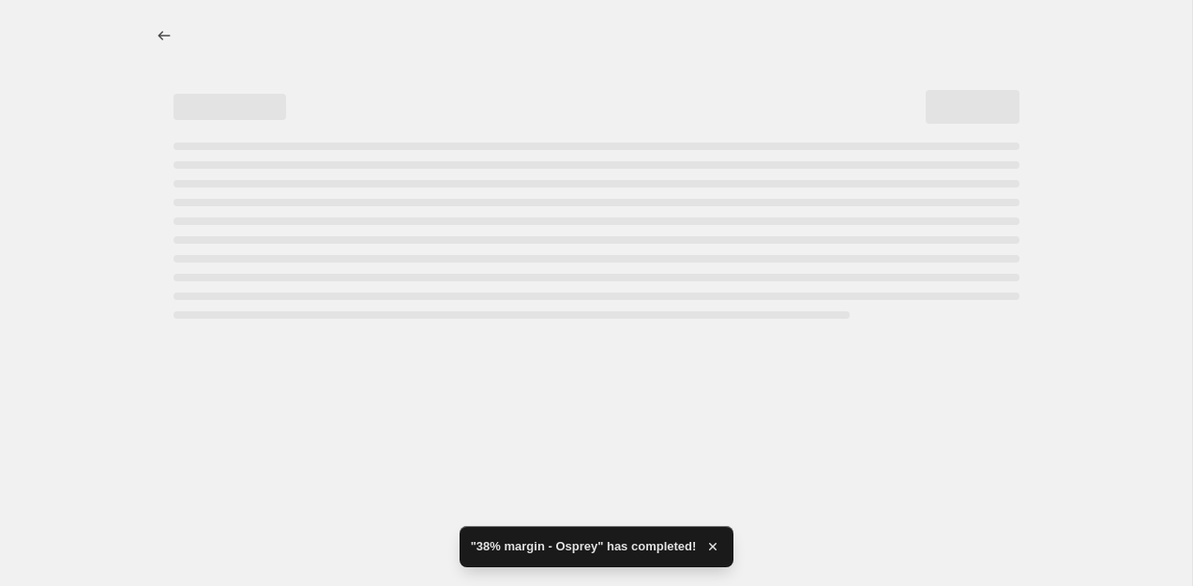
select select "tag"
select select "not_equal"
select select "tag"
select select "not_equal"
select select "tag"
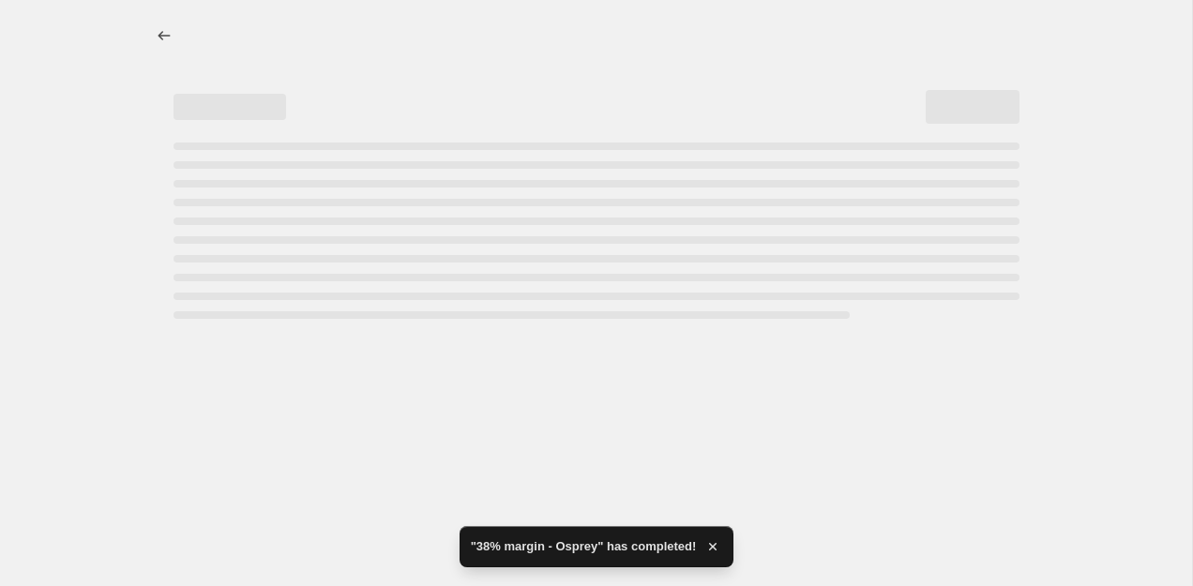
select select "not_equal"
select select "tag"
select select "not_equal"
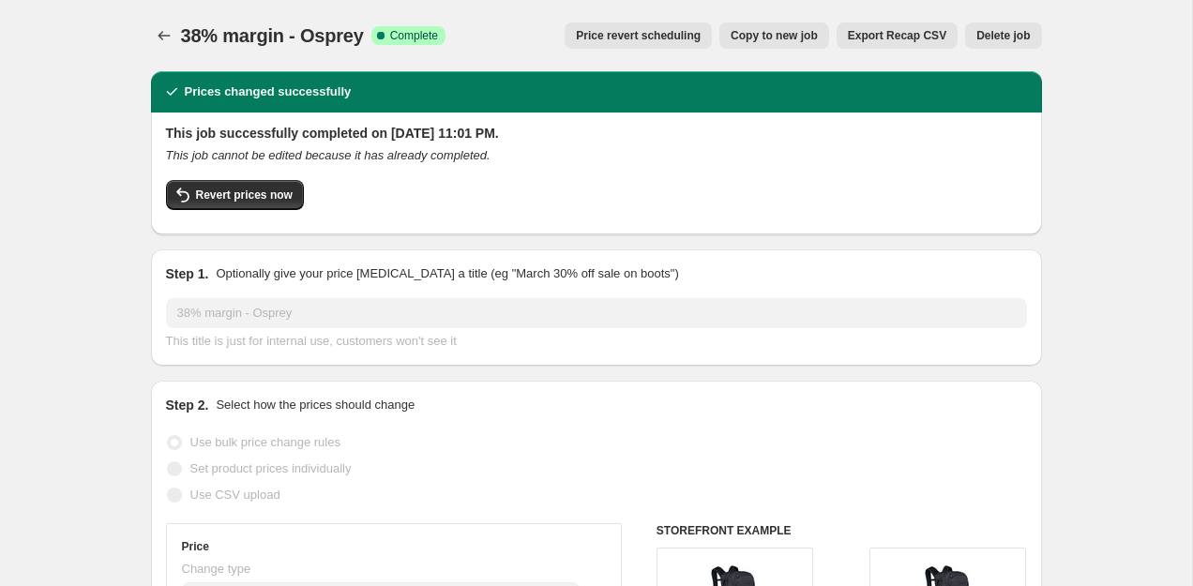
click at [154, 50] on div "38% margin - Osprey. This page is ready 38% margin - Osprey Success Complete Co…" at bounding box center [596, 35] width 891 height 71
click at [160, 37] on icon "Price change jobs" at bounding box center [164, 35] width 19 height 19
